Goal: Communication & Community: Share content

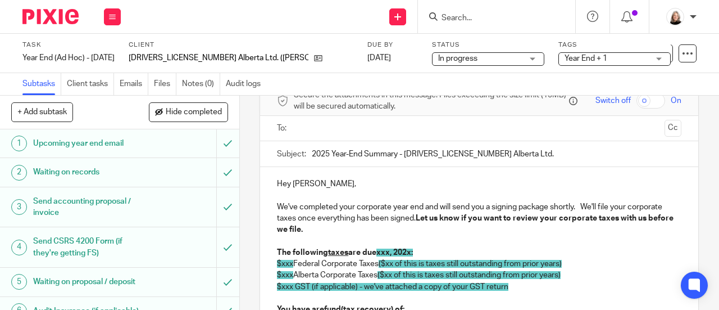
scroll to position [112, 0]
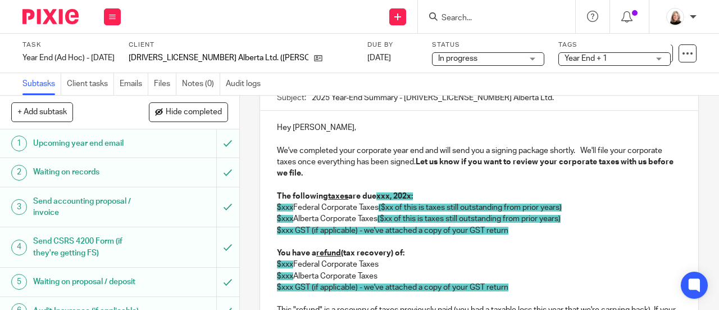
click at [362, 219] on p "$xxx Alberta Corporate Taxes ($xx of this is taxes still outstanding from prior…" at bounding box center [479, 218] width 404 height 11
drag, startPoint x: 376, startPoint y: 198, endPoint x: 428, endPoint y: 190, distance: 52.3
click at [409, 198] on span "xxx, 202x:" at bounding box center [394, 196] width 37 height 8
click at [290, 212] on p "$xxx Federal Corporate Taxes ($xx of this is taxes still outstanding from prior…" at bounding box center [479, 207] width 404 height 11
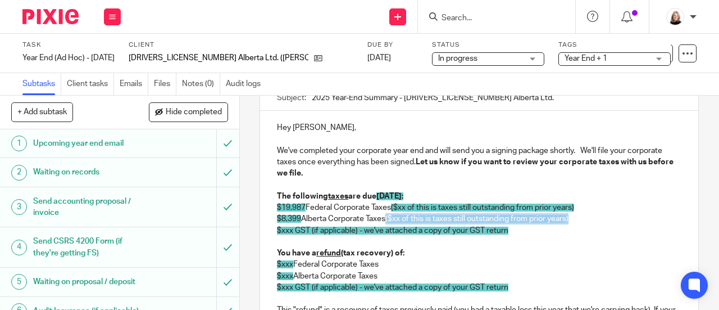
drag, startPoint x: 579, startPoint y: 221, endPoint x: 386, endPoint y: 222, distance: 192.7
click at [386, 222] on p "$8,399 Alberta Corporate Taxes ($xx of this is taxes still outstanding from pri…" at bounding box center [479, 218] width 404 height 11
drag, startPoint x: 588, startPoint y: 210, endPoint x: 393, endPoint y: 215, distance: 194.4
click at [393, 213] on p "$19,987 Federal Corporate Taxes ($xx of this is taxes still outstanding from pr…" at bounding box center [479, 207] width 404 height 11
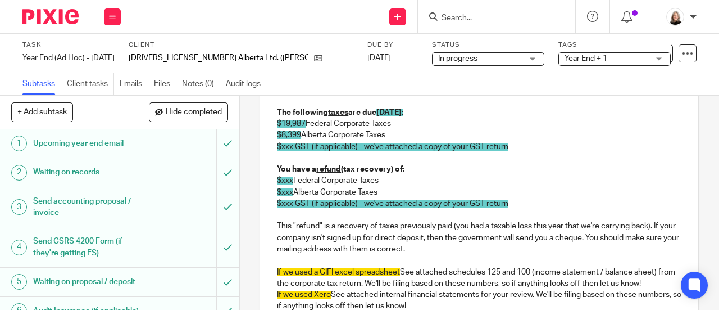
scroll to position [225, 0]
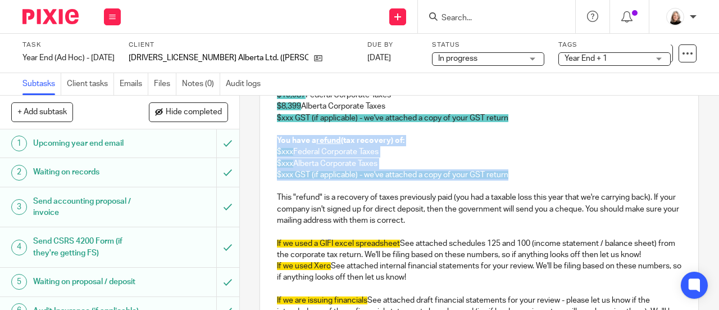
drag, startPoint x: 528, startPoint y: 182, endPoint x: 384, endPoint y: 200, distance: 145.5
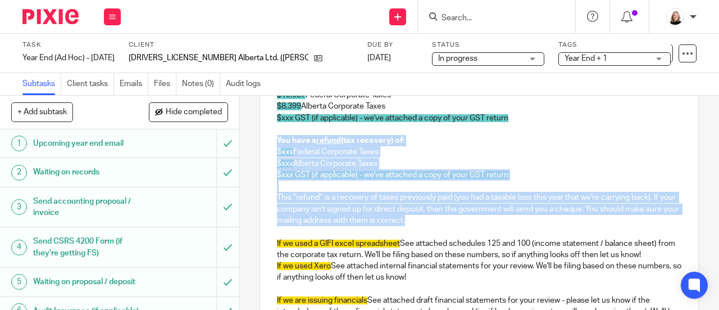
drag, startPoint x: 442, startPoint y: 223, endPoint x: 264, endPoint y: 141, distance: 195.5
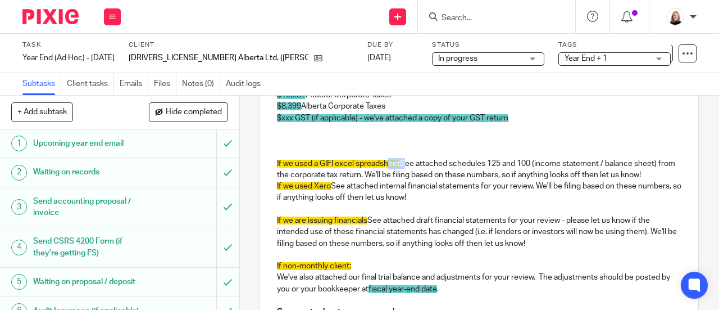
drag, startPoint x: 402, startPoint y: 167, endPoint x: 385, endPoint y: 166, distance: 16.3
click at [385, 166] on p "If we used a GIFI excel spreadsheet See attached schedules 125 and 100 (income …" at bounding box center [479, 169] width 404 height 23
click at [401, 167] on p "If we used a GIFI excel spreadsheet See attached schedules 125 and 100 (income …" at bounding box center [479, 169] width 404 height 23
drag, startPoint x: 398, startPoint y: 168, endPoint x: 267, endPoint y: 138, distance: 134.2
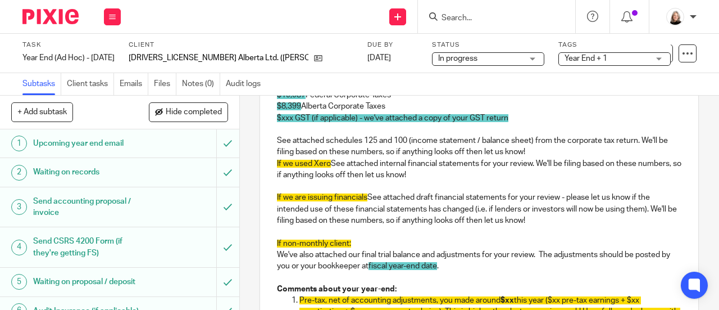
click at [449, 130] on p at bounding box center [479, 129] width 404 height 11
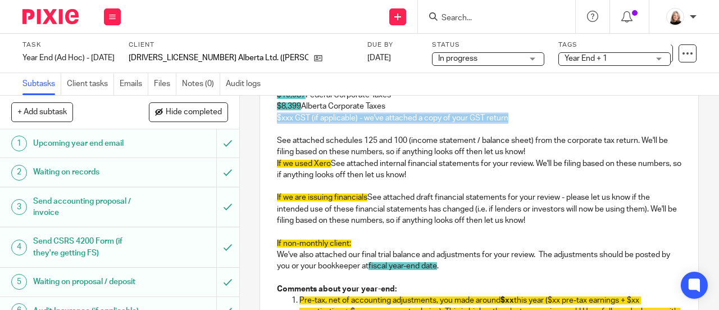
drag, startPoint x: 527, startPoint y: 118, endPoint x: 277, endPoint y: 124, distance: 250.0
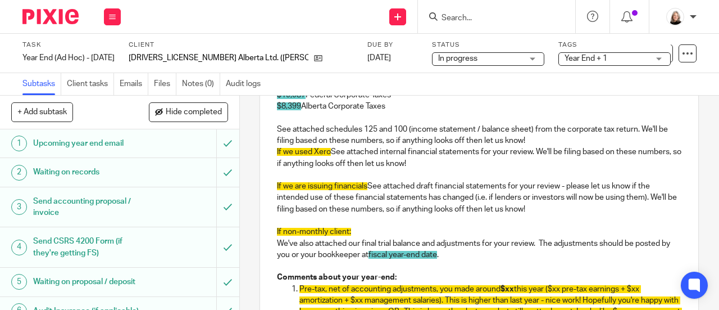
drag, startPoint x: 476, startPoint y: 162, endPoint x: 271, endPoint y: 152, distance: 205.3
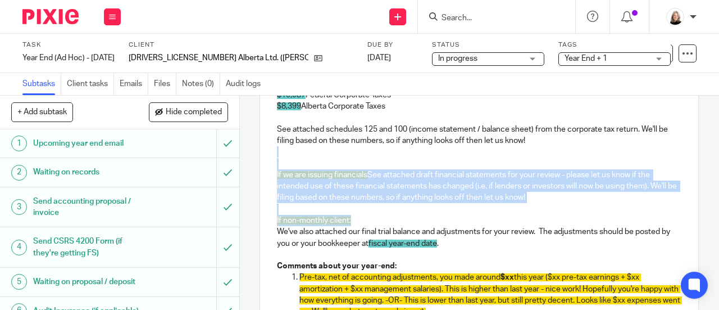
drag, startPoint x: 380, startPoint y: 222, endPoint x: 270, endPoint y: 158, distance: 127.1
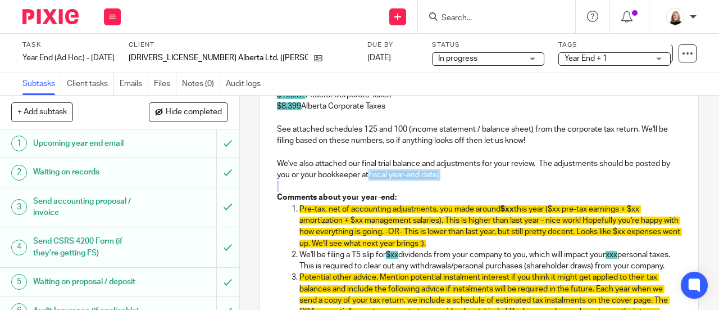
drag, startPoint x: 377, startPoint y: 178, endPoint x: 439, endPoint y: 185, distance: 61.7
click at [439, 185] on div "Hey Mark, We've completed your corporate year end and will send you a signing p…" at bounding box center [479, 292] width 438 height 589
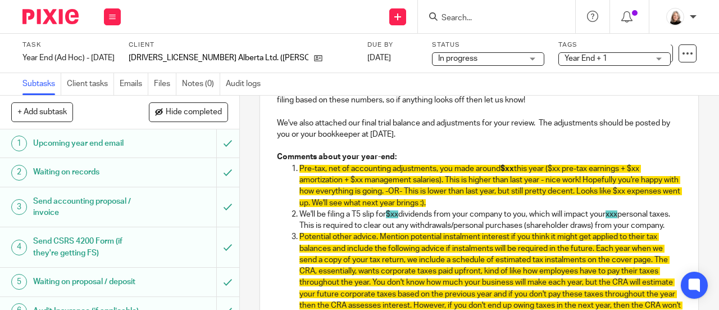
scroll to position [281, 0]
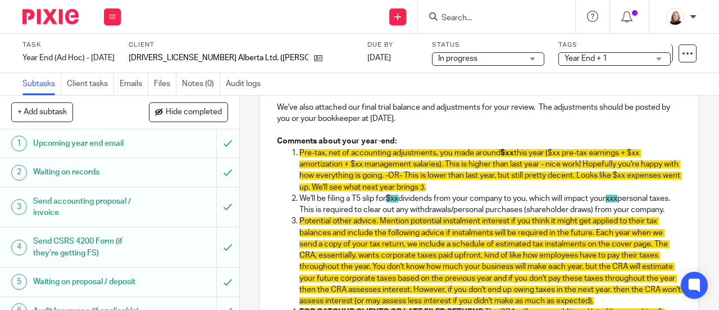
click at [401, 204] on p "We'll be filing a T5 slip for $xx dividends from your company to you, which wil…" at bounding box center [490, 204] width 382 height 23
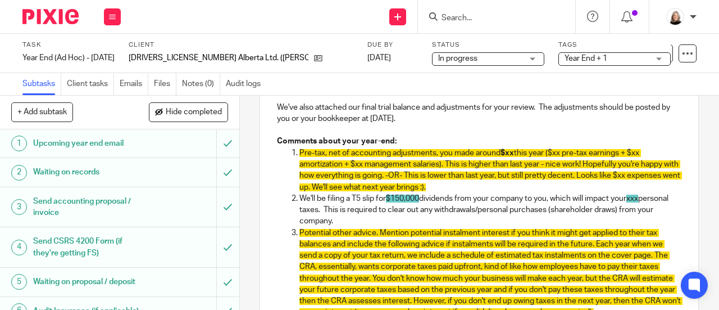
click at [541, 201] on p "We'll be filing a T5 slip for $150,000 dividends from your company to you, whic…" at bounding box center [490, 210] width 382 height 34
click at [577, 204] on p "We'll be filing a T5 slip for $150,000 dividends from your company to each of y…" at bounding box center [490, 210] width 382 height 34
click at [480, 212] on p "We'll be filing a T5 slip for $150,000 dividends from your company to each of y…" at bounding box center [490, 210] width 382 height 34
click at [399, 199] on span "$150,000" at bounding box center [402, 198] width 33 height 8
click at [386, 218] on p "We'll be filing a T5 slip for $75,000 dividends from your company to each of yo…" at bounding box center [490, 210] width 382 height 34
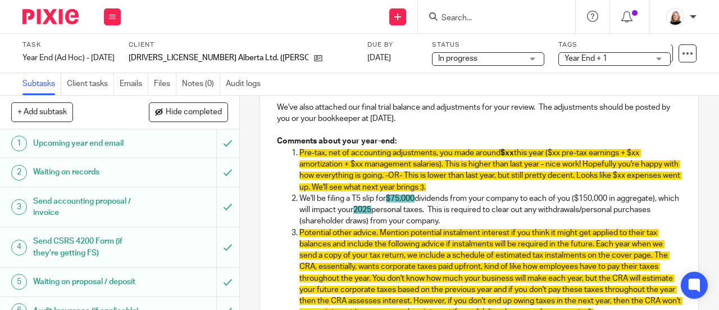
click at [527, 225] on p "We'll be filing a T5 slip for $75,000 dividends from your company to each of yo…" at bounding box center [490, 210] width 382 height 34
drag, startPoint x: 625, startPoint y: 203, endPoint x: 657, endPoint y: 204, distance: 32.6
click at [657, 204] on p "We'll be filing a T5 slip for $75,000 dividends from your company to each of yo…" at bounding box center [490, 210] width 382 height 34
click at [450, 210] on p "We'll be filing a T5 slip for $75,000 dividends from your company to each of yo…" at bounding box center [490, 210] width 382 height 34
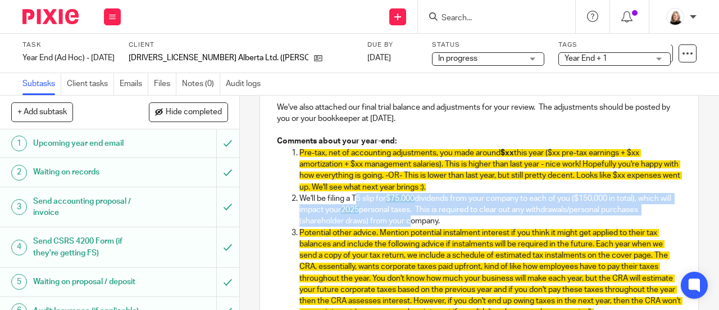
drag, startPoint x: 354, startPoint y: 203, endPoint x: 403, endPoint y: 223, distance: 52.9
click at [403, 223] on p "We'll be filing a T5 slip for $75,000 dividends from your company to each of yo…" at bounding box center [490, 210] width 382 height 34
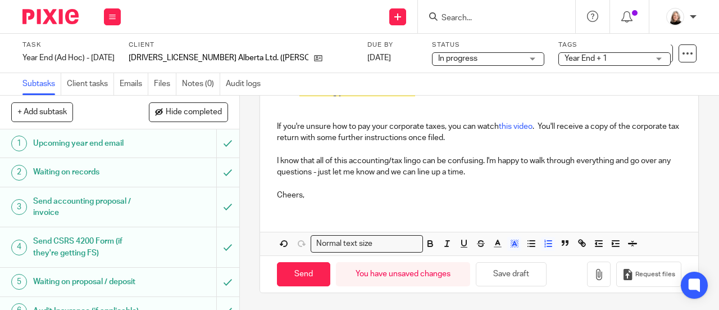
scroll to position [628, 0]
click at [512, 245] on polyline "button" at bounding box center [514, 243] width 4 height 4
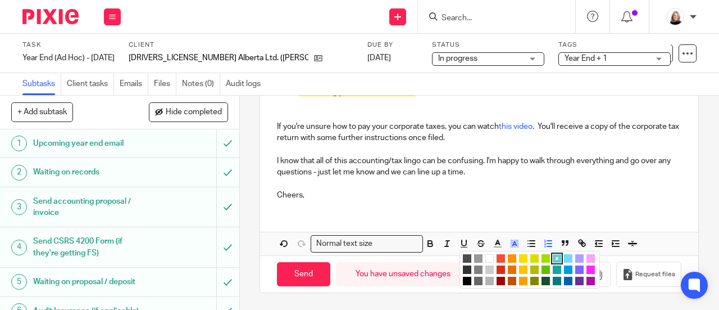
click at [487, 257] on li "color:#FFFFFF" at bounding box center [489, 258] width 8 height 8
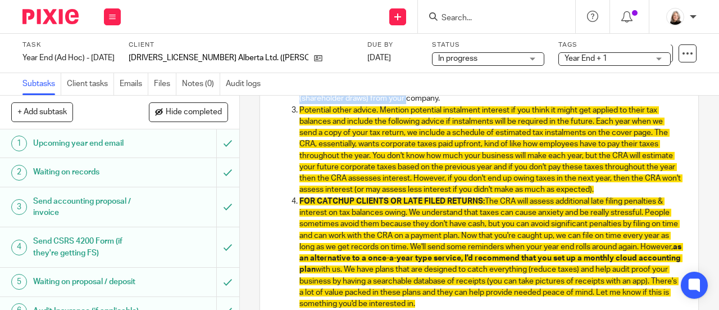
scroll to position [516, 0]
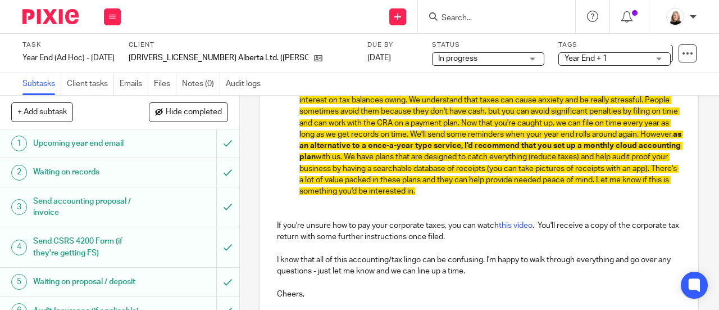
click at [576, 197] on p "FOR CATCHUP CLIENTS OR LATE FILED RETURNS: The CRA will assess additional late …" at bounding box center [490, 140] width 382 height 114
drag, startPoint x: 579, startPoint y: 210, endPoint x: 291, endPoint y: 108, distance: 304.9
click at [299, 108] on li "FOR CATCHUP CLIENTS OR LATE FILED RETURNS: The CRA will assess additional late …" at bounding box center [490, 140] width 382 height 114
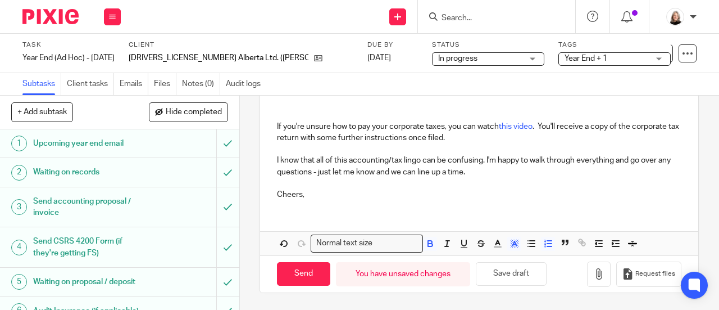
scroll to position [403, 0]
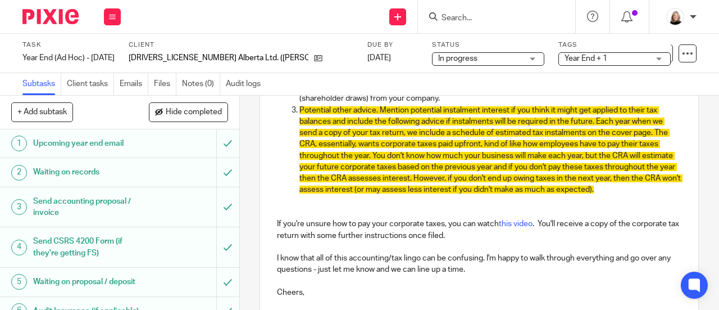
click at [459, 130] on p "Potential other advice. Mention potential instalment interest if you think it m…" at bounding box center [490, 149] width 382 height 91
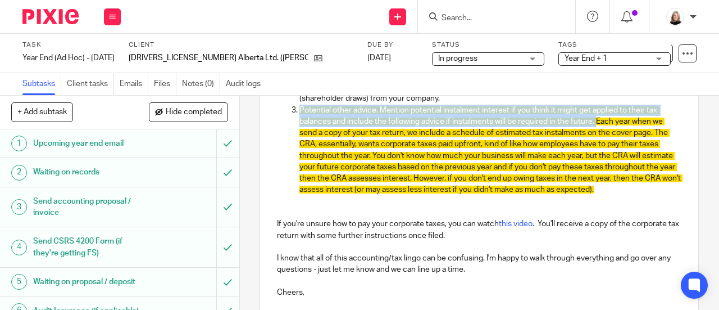
drag, startPoint x: 594, startPoint y: 125, endPoint x: 290, endPoint y: 119, distance: 303.4
click at [299, 119] on li "Potential other advice. Mention potential instalment interest if you think it m…" at bounding box center [490, 149] width 382 height 91
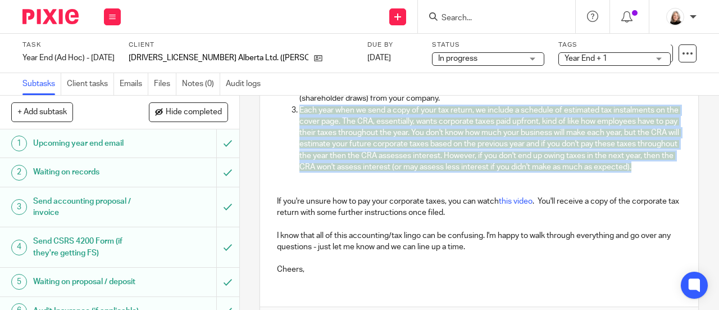
drag, startPoint x: 395, startPoint y: 184, endPoint x: 282, endPoint y: 117, distance: 130.9
click at [282, 117] on ol "Pre-tax, net of accounting adjustments, you made around $xx this year ($xx pre-…" at bounding box center [479, 99] width 404 height 148
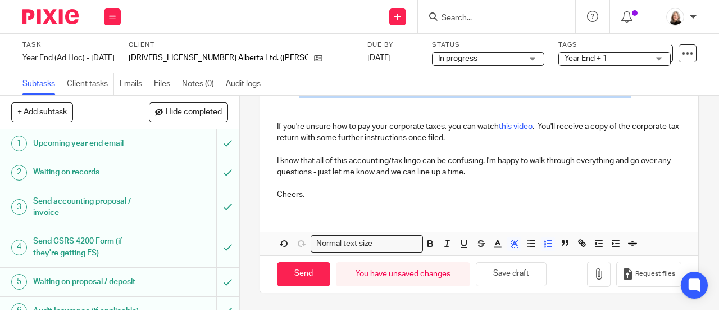
scroll to position [491, 0]
click at [507, 253] on span at bounding box center [505, 244] width 34 height 17
click at [511, 247] on icon "button" at bounding box center [511, 246] width 1 height 1
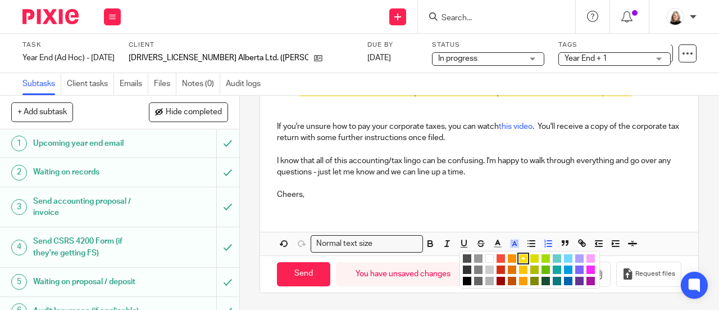
click at [485, 257] on li "color:#FFFFFF" at bounding box center [489, 258] width 8 height 8
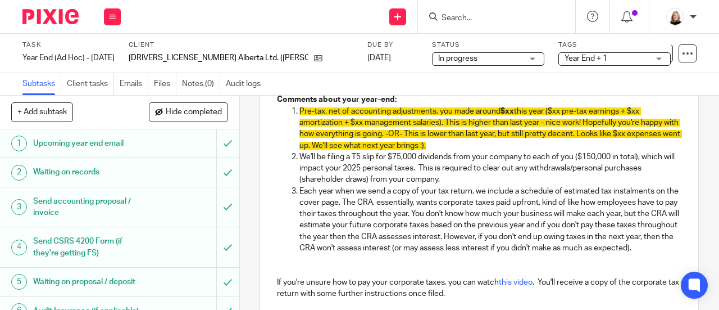
click at [484, 209] on p "Each year when we send a copy of your tax return, we include a schedule of esti…" at bounding box center [490, 219] width 382 height 69
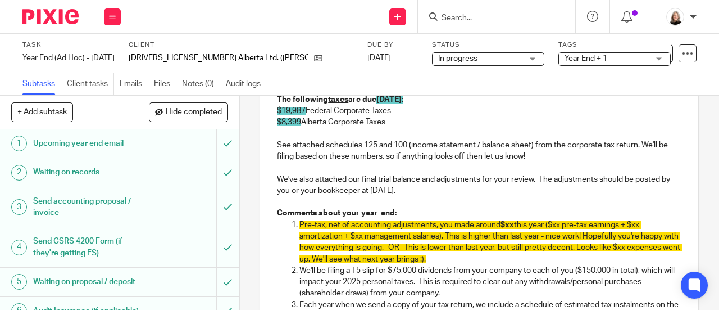
scroll to position [154, 0]
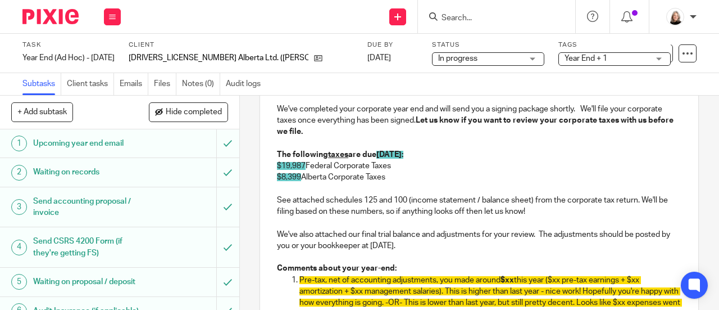
drag, startPoint x: 448, startPoint y: 220, endPoint x: 433, endPoint y: 198, distance: 26.5
click at [447, 217] on p "See attached schedules 125 and 100 (income statement / balance sheet) from the …" at bounding box center [479, 205] width 404 height 23
drag, startPoint x: 421, startPoint y: 178, endPoint x: 265, endPoint y: 154, distance: 158.5
click at [265, 154] on div "Hey Mark, We've completed your corporate year end and will send you a signing p…" at bounding box center [479, 300] width 438 height 463
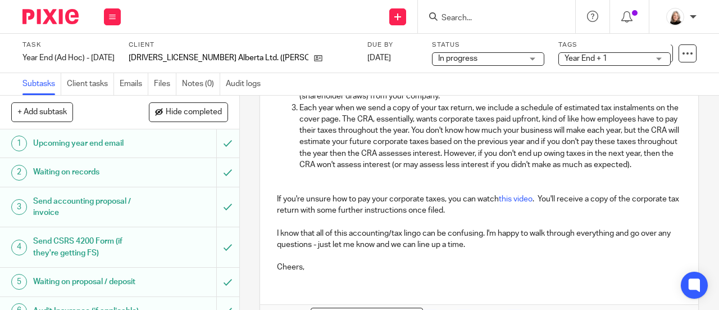
scroll to position [435, 0]
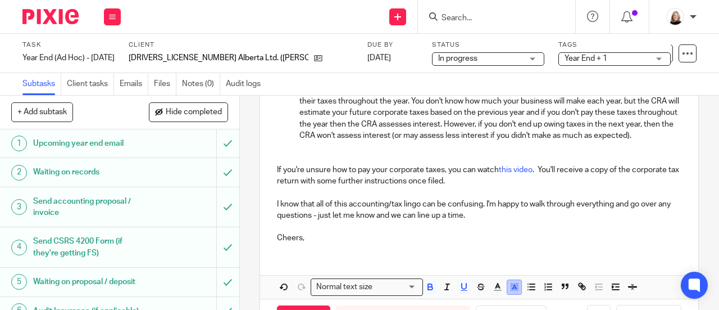
click at [512, 289] on polyline "button" at bounding box center [514, 286] width 4 height 4
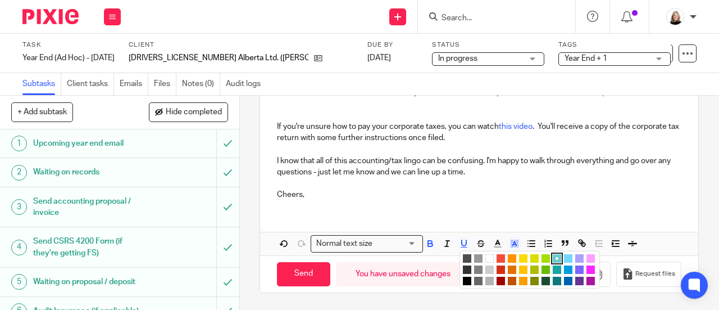
click at [485, 257] on li "color:#FFFFFF" at bounding box center [489, 258] width 8 height 8
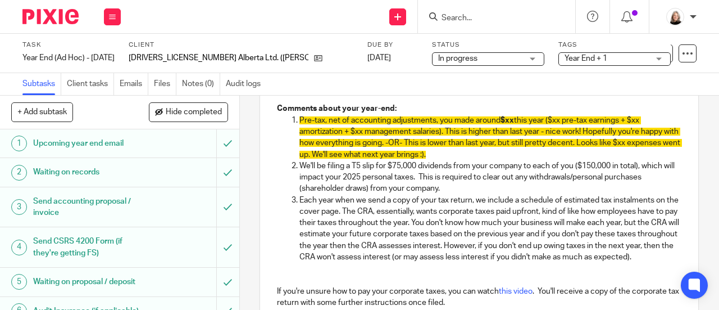
scroll to position [266, 0]
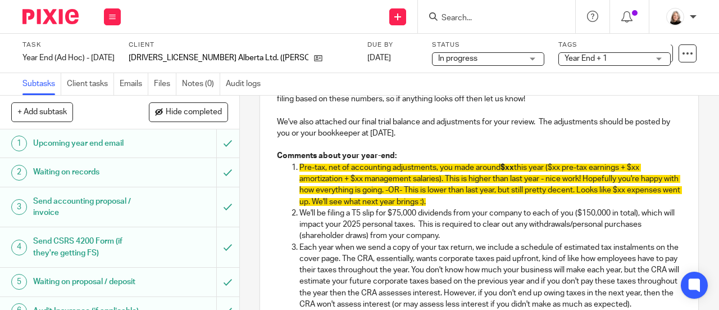
click at [483, 225] on p "We'll be filing a T5 slip for $75,000 dividends from your company to each of yo…" at bounding box center [490, 224] width 382 height 34
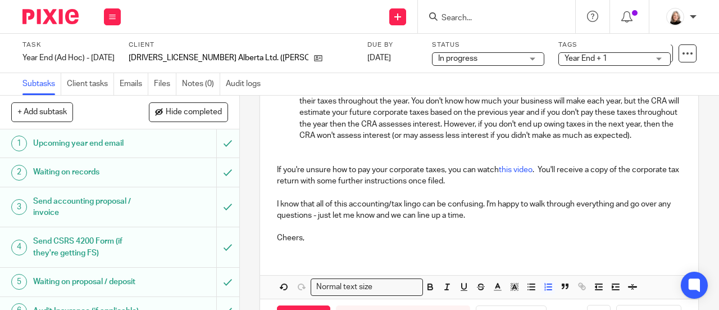
scroll to position [491, 0]
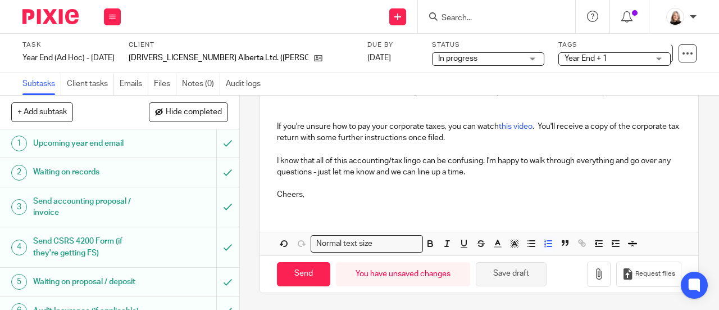
click at [522, 275] on button "Save draft" at bounding box center [511, 274] width 71 height 24
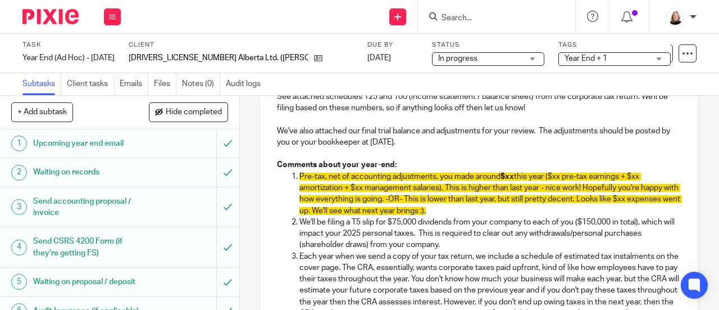
scroll to position [210, 0]
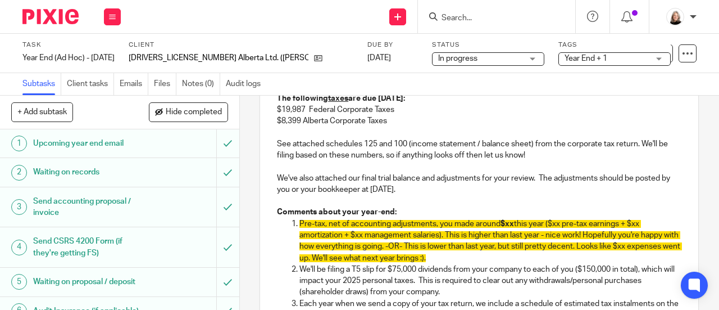
click at [511, 227] on span "$xx" at bounding box center [506, 224] width 13 height 8
click at [582, 227] on span "this year ($xx pre-tax earnings + $xx amortization + $xx management salaries). …" at bounding box center [490, 241] width 383 height 42
click at [316, 234] on span "this year ($206,735 pre-tax earnings + $xx amortization + $xx management salari…" at bounding box center [490, 241] width 383 height 42
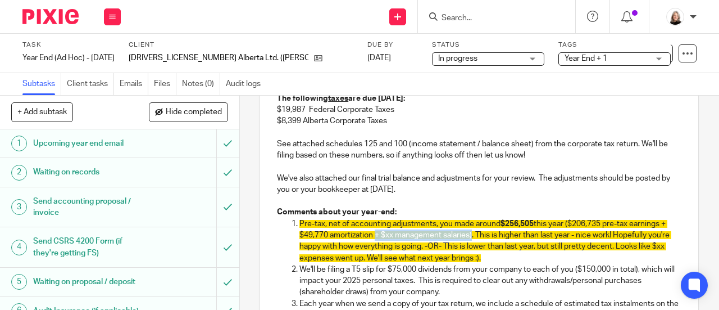
drag, startPoint x: 376, startPoint y: 239, endPoint x: 475, endPoint y: 240, distance: 98.3
click at [475, 240] on span "this year ($206,735 pre-tax earnings + $49,770 amortization + $xx management sa…" at bounding box center [485, 241] width 372 height 42
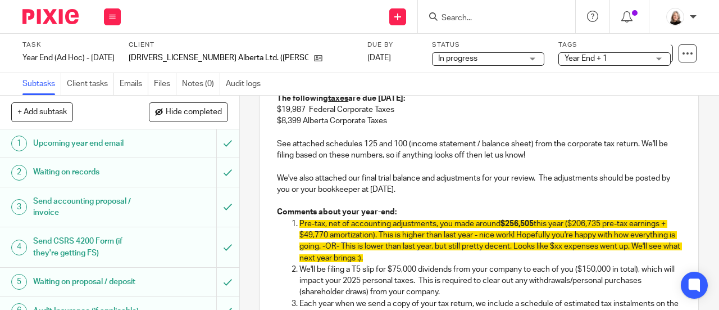
drag, startPoint x: 456, startPoint y: 262, endPoint x: 367, endPoint y: 250, distance: 89.6
click at [367, 250] on p "Pre-tax, net of accounting adjustments, you made around $256,505 this year ($20…" at bounding box center [490, 240] width 382 height 45
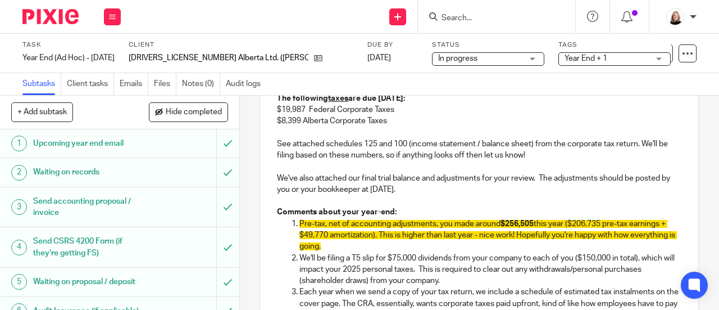
drag, startPoint x: 373, startPoint y: 251, endPoint x: 292, endPoint y: 228, distance: 84.1
click at [299, 228] on li "Pre-tax, net of accounting adjustments, you made around $256,505 this year ($20…" at bounding box center [490, 235] width 382 height 34
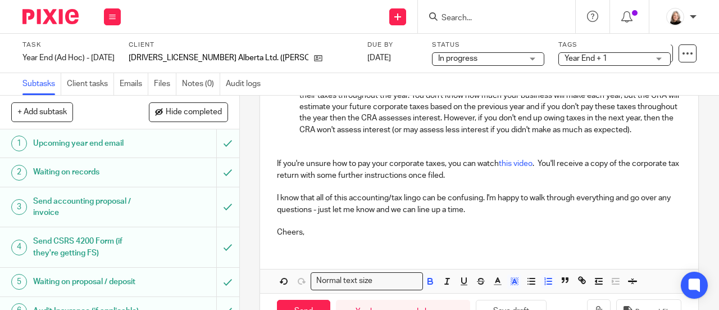
scroll to position [435, 0]
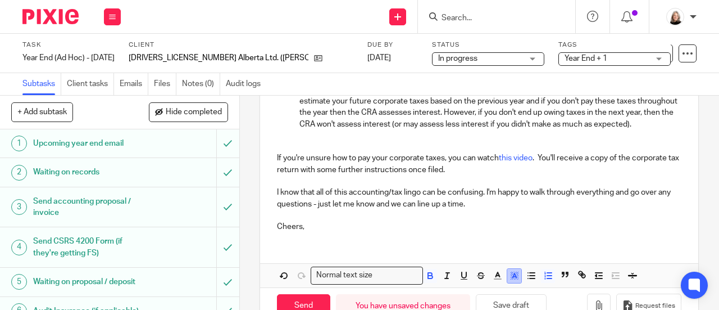
click at [517, 275] on rect "button" at bounding box center [517, 274] width 1 height 1
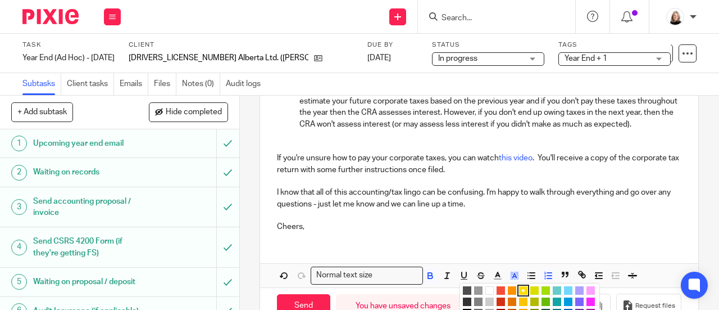
click at [485, 294] on li "color:#FFFFFF" at bounding box center [489, 290] width 8 height 8
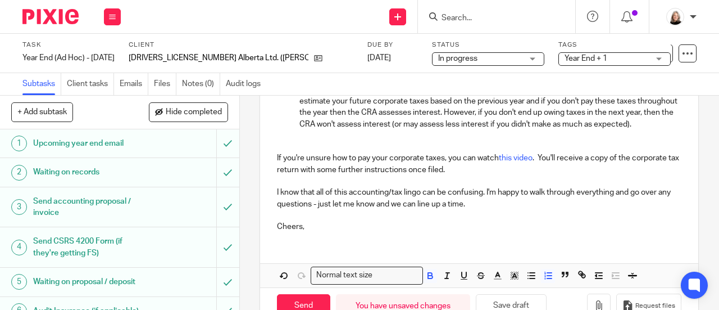
scroll to position [480, 0]
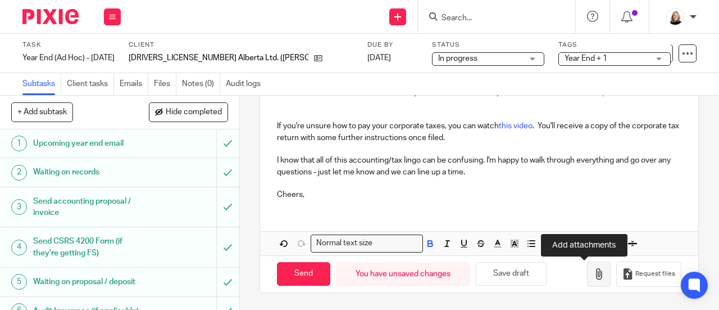
click at [593, 275] on icon "button" at bounding box center [598, 273] width 11 height 11
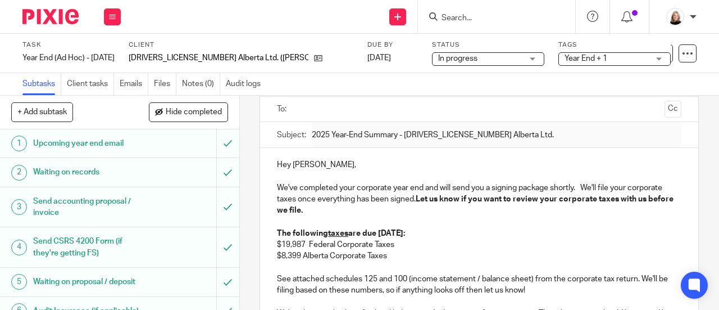
scroll to position [30, 0]
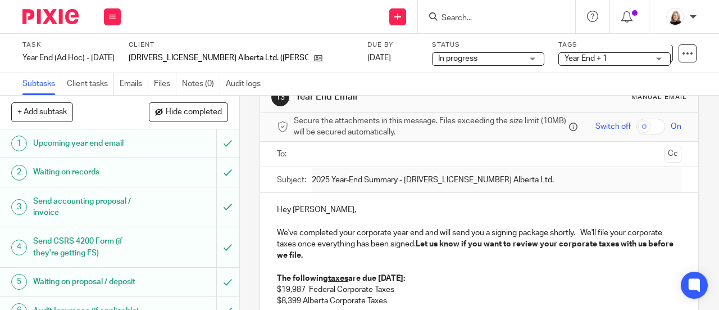
click at [502, 231] on p "We've completed your corporate year end and will send you a signing package sho…" at bounding box center [479, 244] width 404 height 34
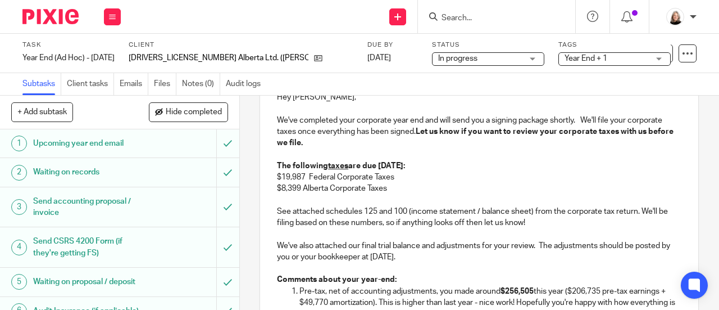
scroll to position [0, 0]
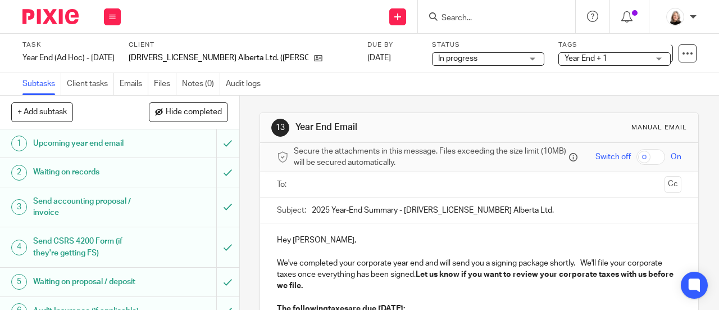
click at [318, 187] on input "text" at bounding box center [479, 184] width 362 height 13
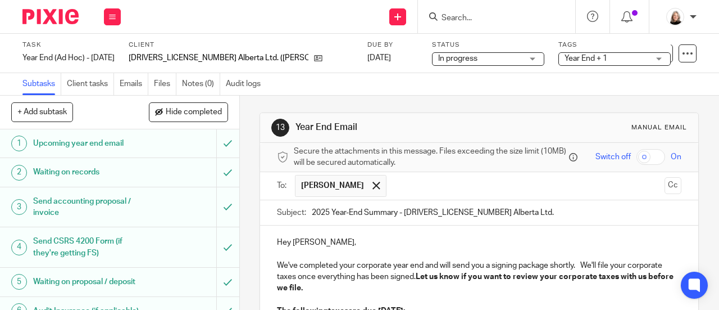
click at [427, 189] on input "text" at bounding box center [526, 186] width 268 height 22
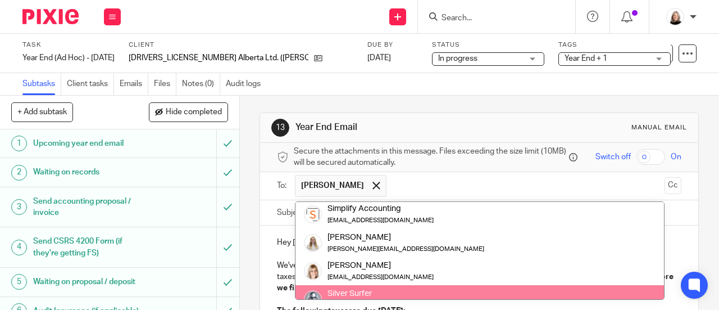
scroll to position [112, 0]
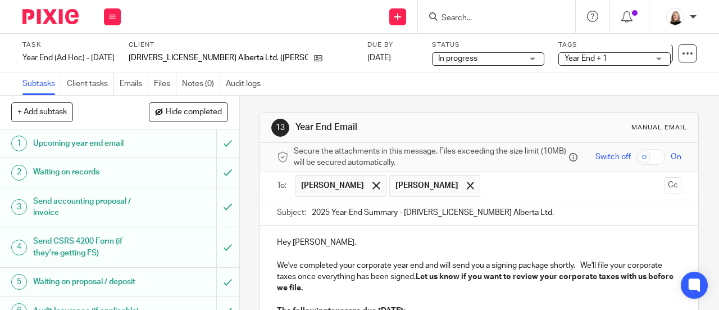
drag, startPoint x: 409, startPoint y: 267, endPoint x: 417, endPoint y: 231, distance: 36.9
click at [486, 190] on input "text" at bounding box center [573, 186] width 174 height 22
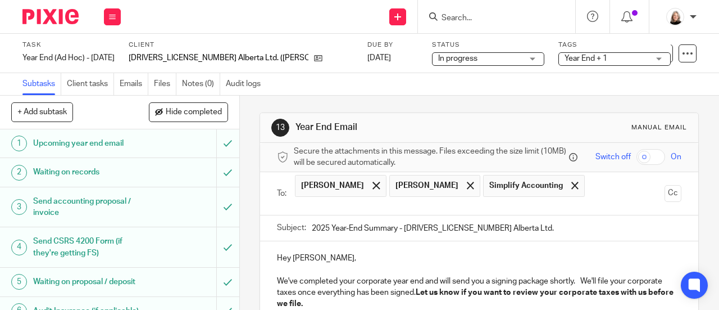
click at [539, 201] on ul "Janet Rodacker Tayler Rodacker Simplify Accounting" at bounding box center [480, 193] width 370 height 43
click at [535, 207] on input "text" at bounding box center [479, 205] width 362 height 13
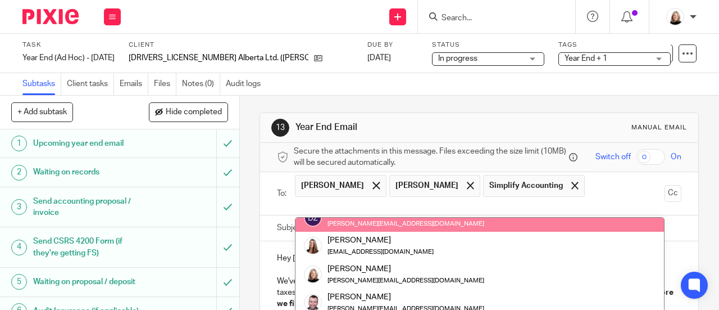
scroll to position [184, 0]
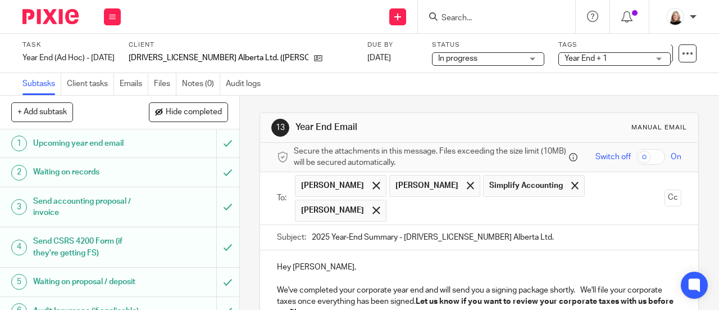
drag, startPoint x: 474, startPoint y: 294, endPoint x: 468, endPoint y: 283, distance: 12.6
click at [490, 235] on input "2025 Year-End Summary - 1100997 Alberta Ltd." at bounding box center [497, 237] width 370 height 25
click at [307, 272] on p "Hey Mark," at bounding box center [479, 266] width 404 height 11
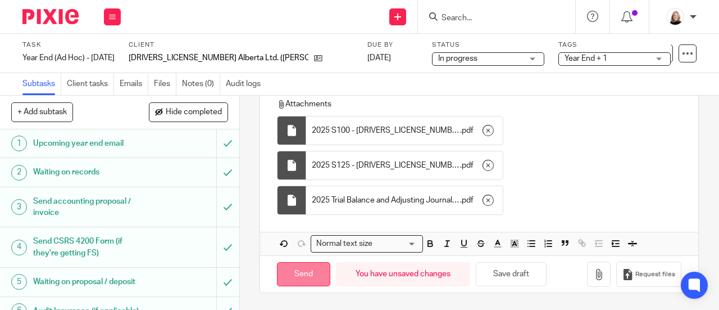
scroll to position [638, 0]
click at [307, 274] on input "Send" at bounding box center [303, 274] width 53 height 24
type input "Sent"
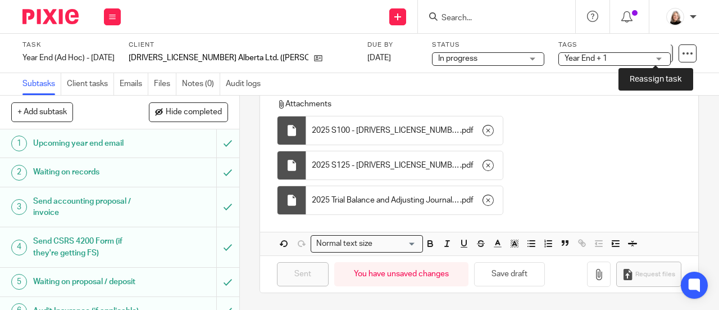
click at [660, 53] on icon at bounding box center [664, 53] width 8 height 8
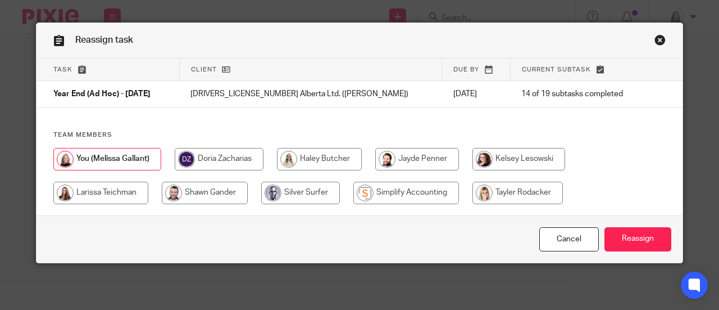
click at [377, 201] on input "radio" at bounding box center [406, 192] width 106 height 22
radio input "true"
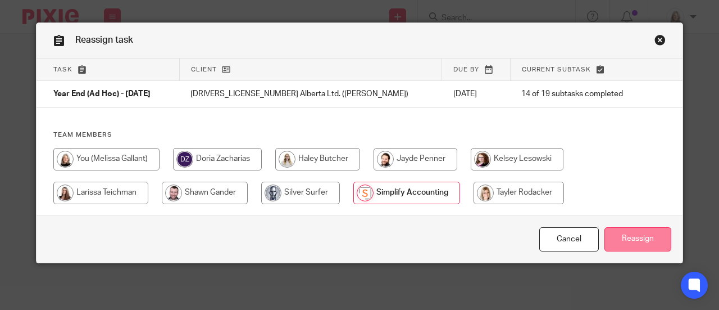
click at [614, 230] on input "Reassign" at bounding box center [637, 239] width 67 height 24
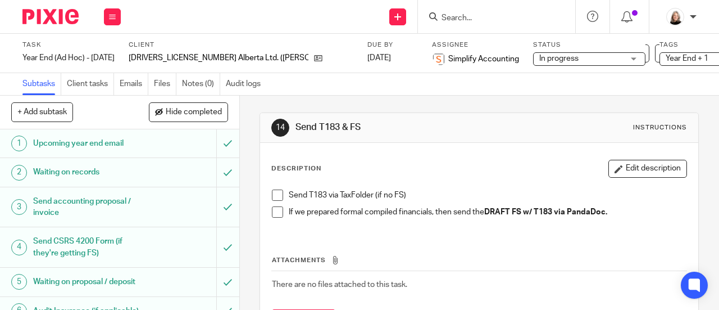
click at [56, 16] on img at bounding box center [50, 16] width 56 height 15
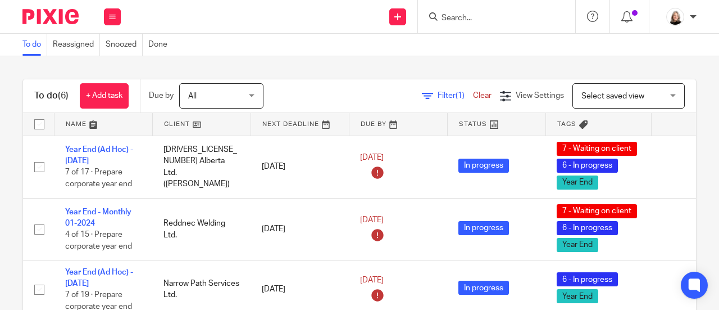
click at [503, 12] on form at bounding box center [500, 17] width 120 height 14
drag, startPoint x: 501, startPoint y: 34, endPoint x: 495, endPoint y: 16, distance: 19.0
click at [498, 30] on body "Work Email Clients Team Reports Work Email Clients Team Reports Settings Send n…" at bounding box center [359, 155] width 719 height 310
click at [495, 16] on input "Search" at bounding box center [490, 18] width 101 height 10
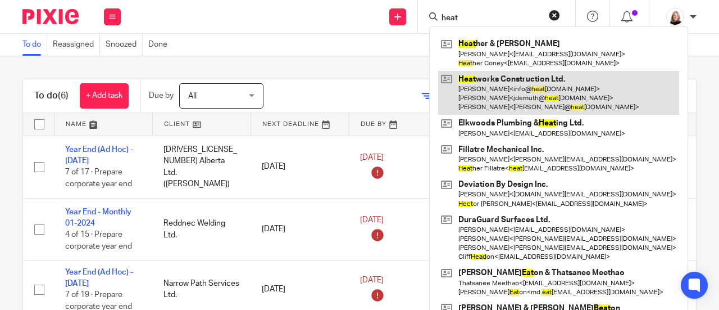
type input "heat"
click at [474, 81] on link at bounding box center [558, 93] width 241 height 44
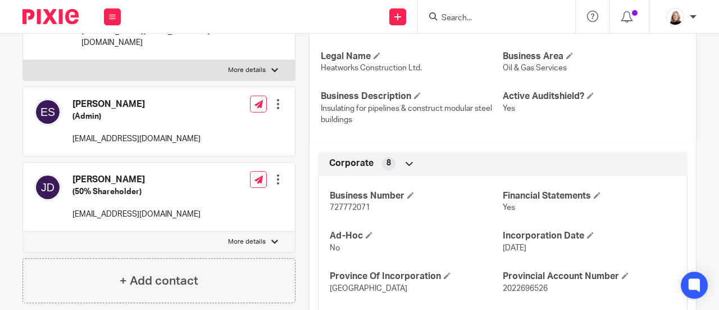
scroll to position [337, 0]
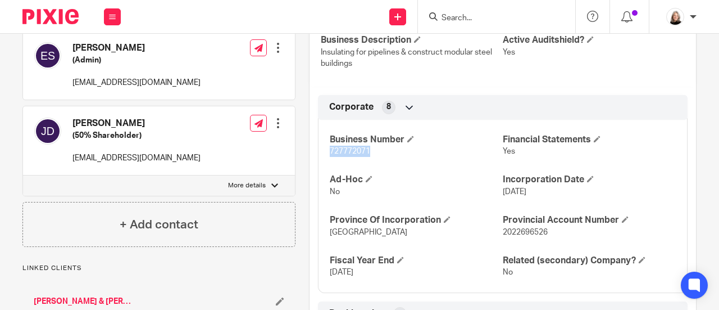
drag, startPoint x: 321, startPoint y: 146, endPoint x: 372, endPoint y: 145, distance: 50.6
click at [372, 145] on div "Business Number 727772071 Financial Statements Yes Ad-Hoc No Incorporation Date…" at bounding box center [503, 201] width 370 height 181
copy span "727772071"
